Goal: Information Seeking & Learning: Learn about a topic

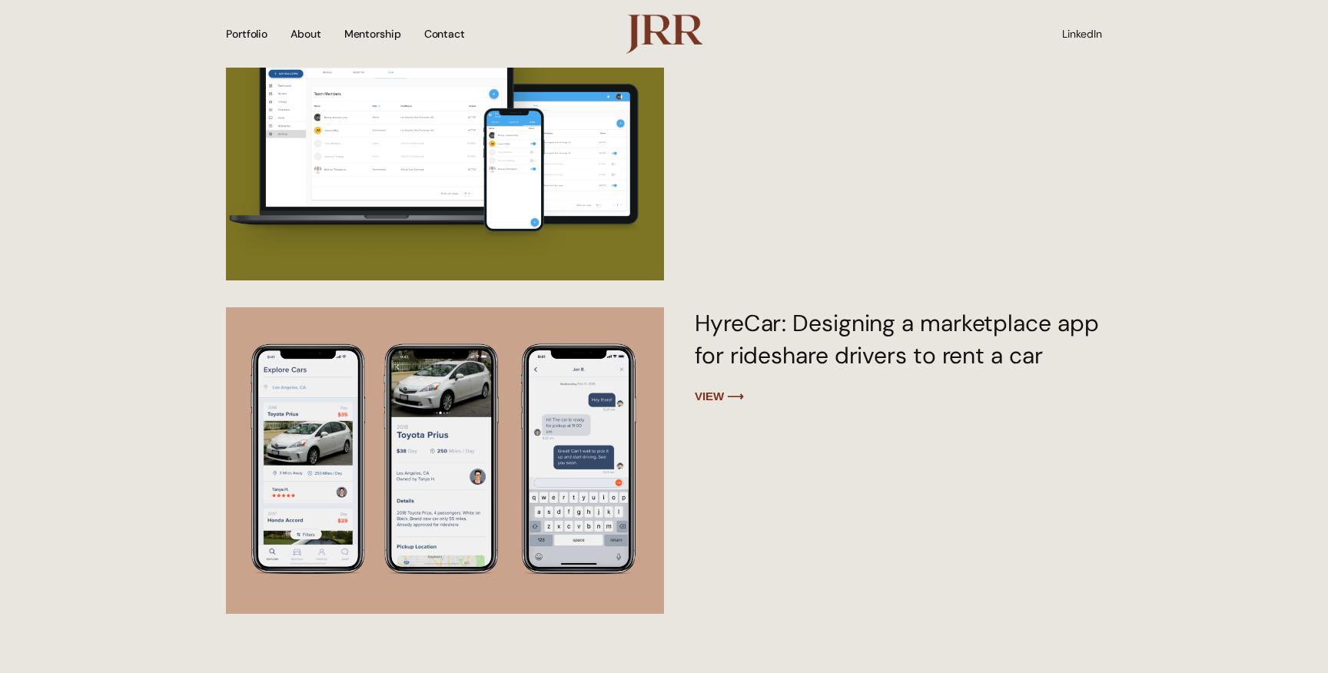
scroll to position [2555, 0]
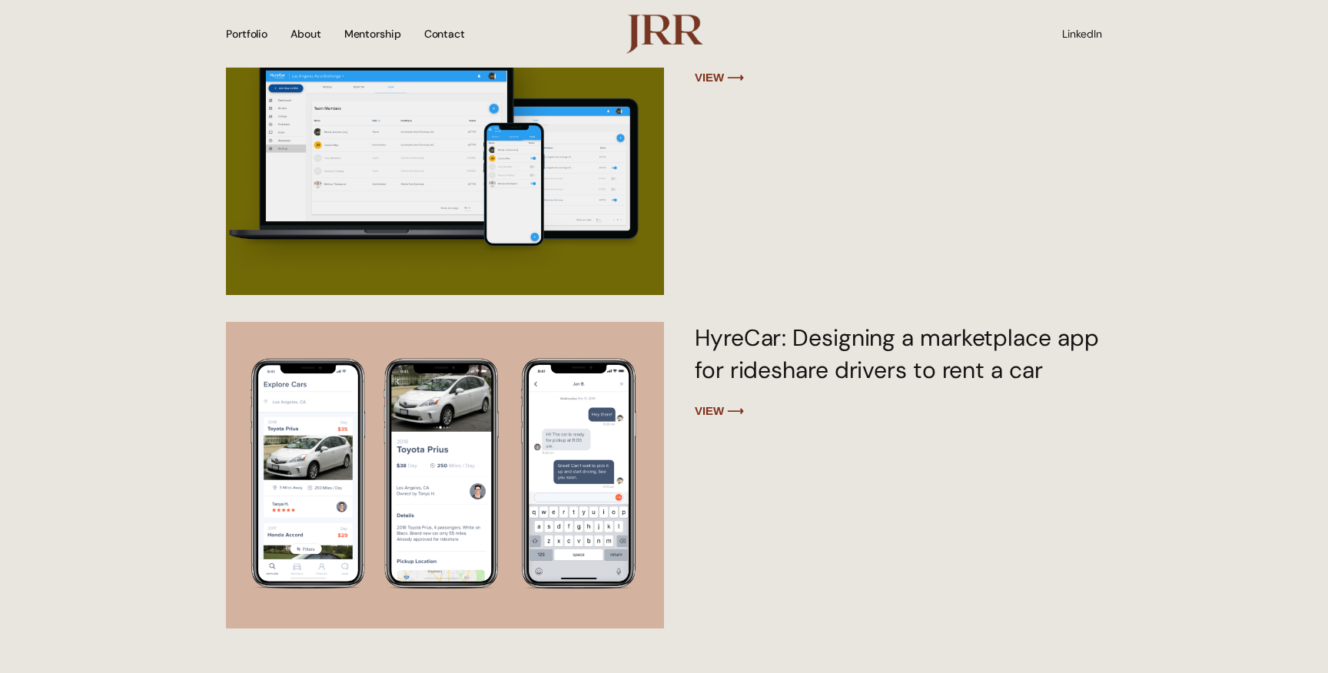
click at [556, 225] on img at bounding box center [443, 140] width 443 height 443
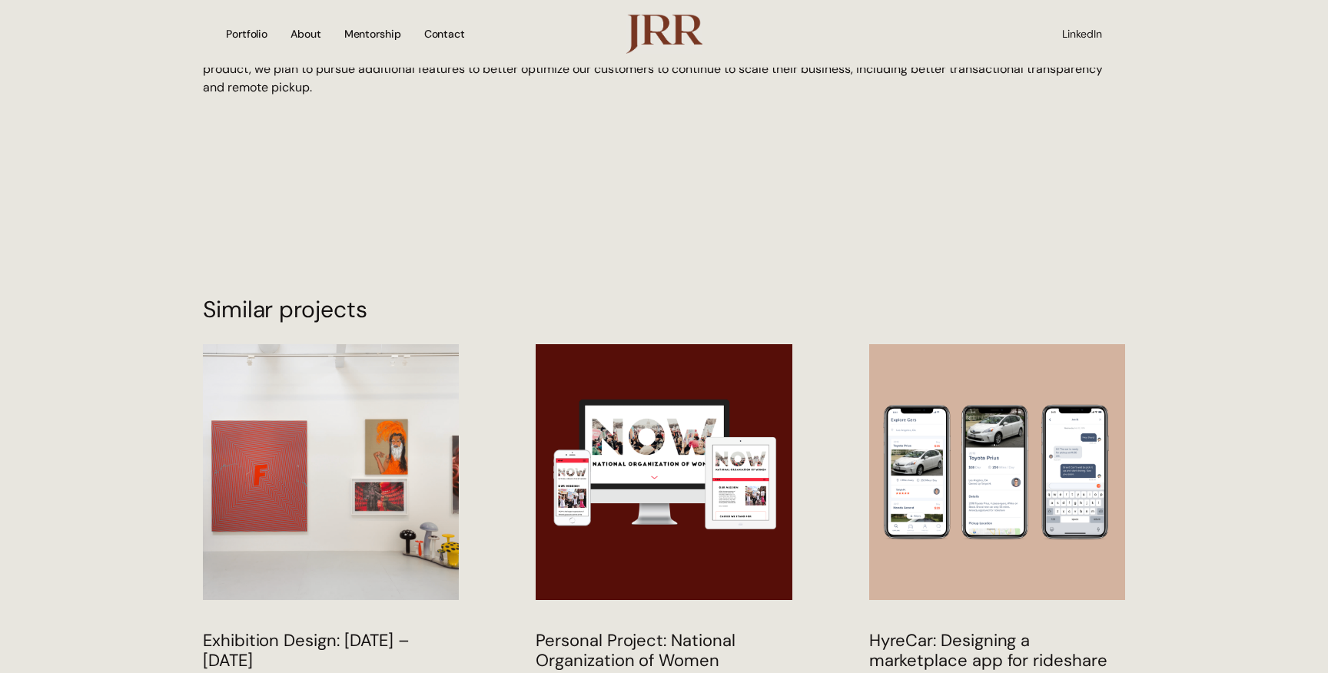
scroll to position [6805, 0]
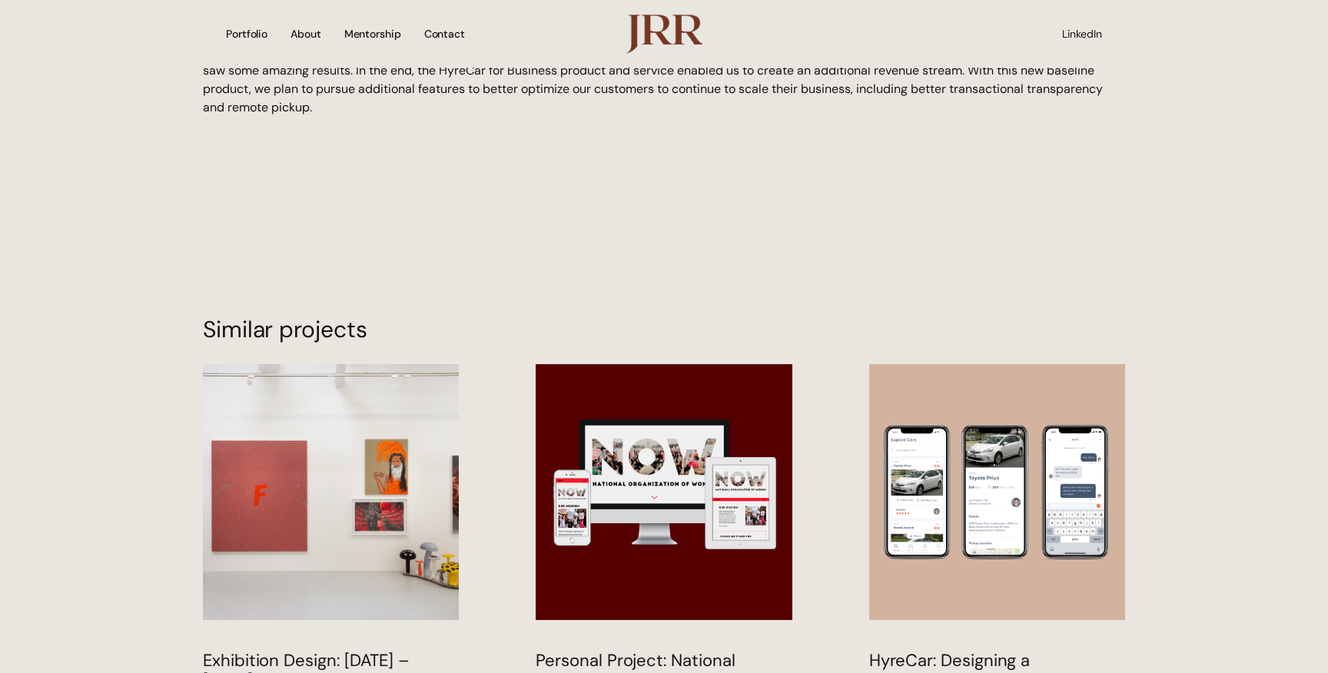
click at [685, 496] on img at bounding box center [663, 492] width 259 height 259
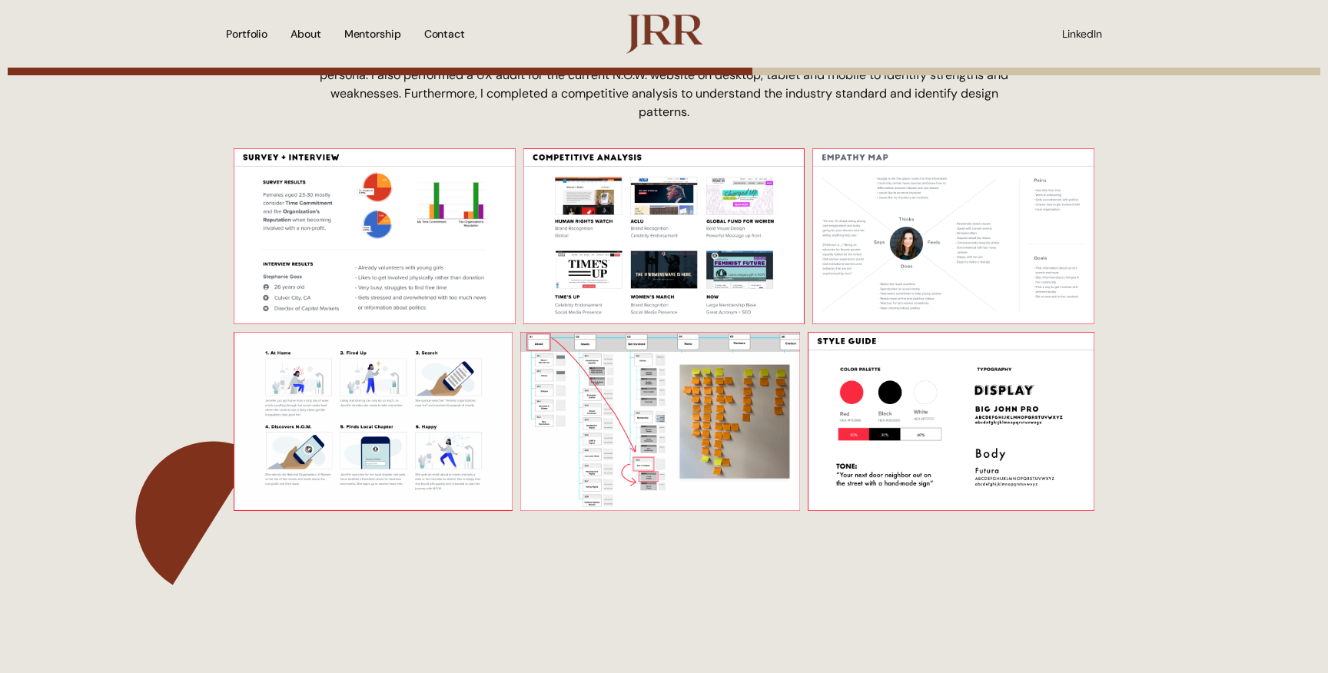
scroll to position [3174, 0]
